Goal: Task Accomplishment & Management: Manage account settings

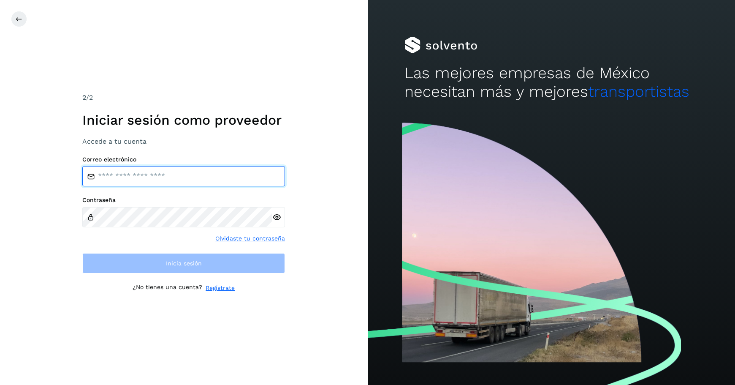
click at [152, 178] on input "email" at bounding box center [183, 176] width 203 height 20
type input "**********"
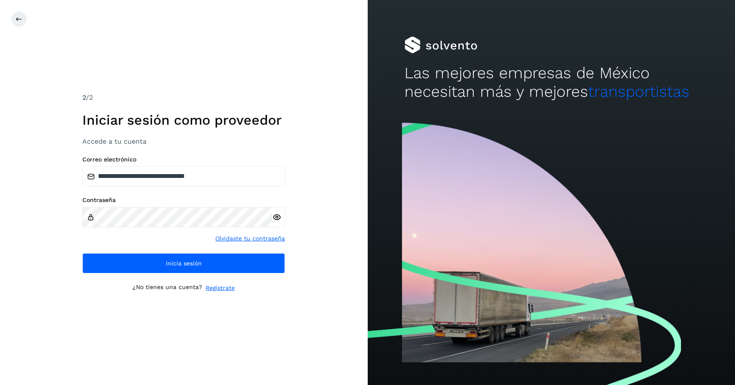
click at [280, 217] on icon at bounding box center [276, 217] width 9 height 9
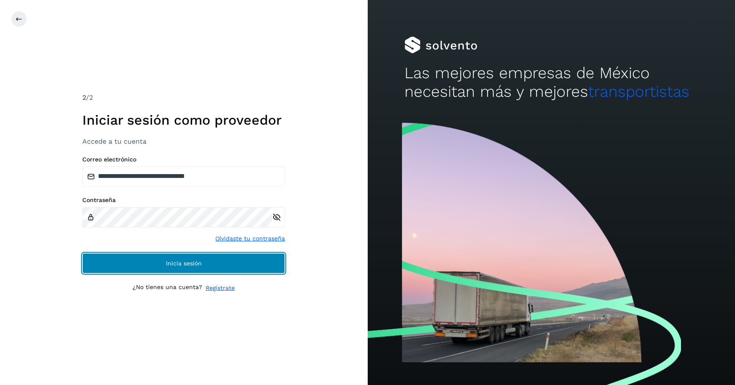
click at [175, 267] on button "Inicia sesión" at bounding box center [183, 263] width 203 height 20
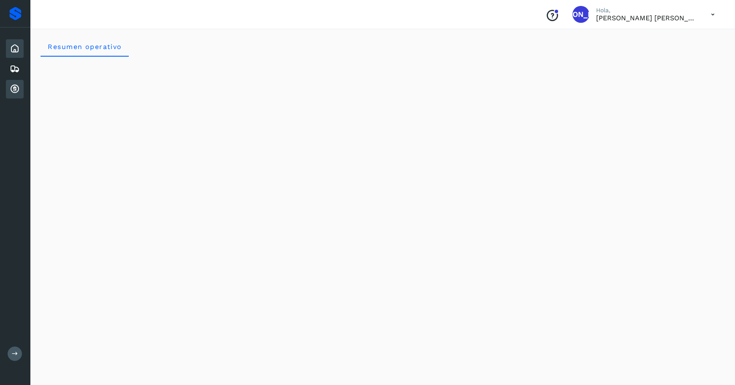
click at [15, 87] on icon at bounding box center [15, 89] width 10 height 10
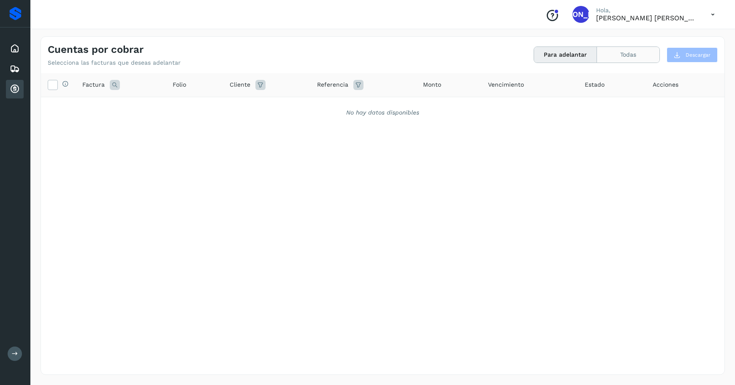
click at [626, 55] on button "Todas" at bounding box center [628, 55] width 62 height 16
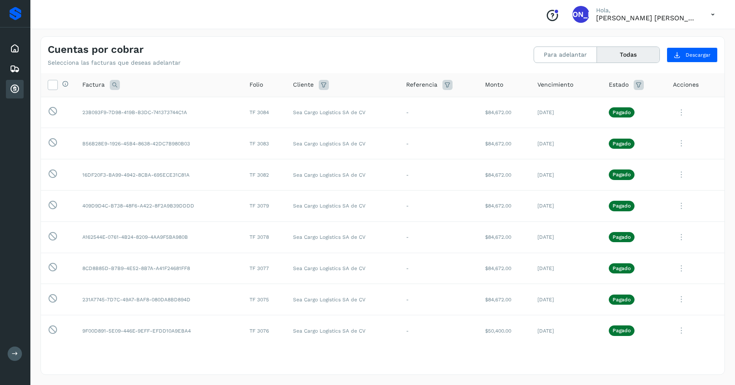
click at [713, 11] on icon at bounding box center [712, 14] width 17 height 17
click at [734, 204] on div at bounding box center [367, 192] width 735 height 385
click at [712, 14] on icon at bounding box center [712, 14] width 17 height 17
click at [645, 35] on div "Cerrar sesión" at bounding box center [671, 38] width 101 height 16
